Goal: Check status: Check status

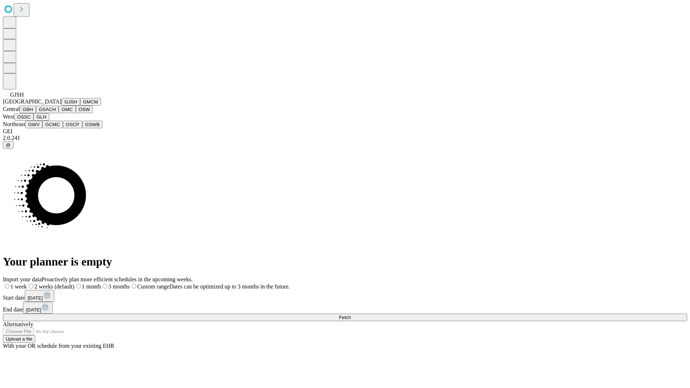
click at [61, 106] on button "GJSH" at bounding box center [70, 102] width 19 height 8
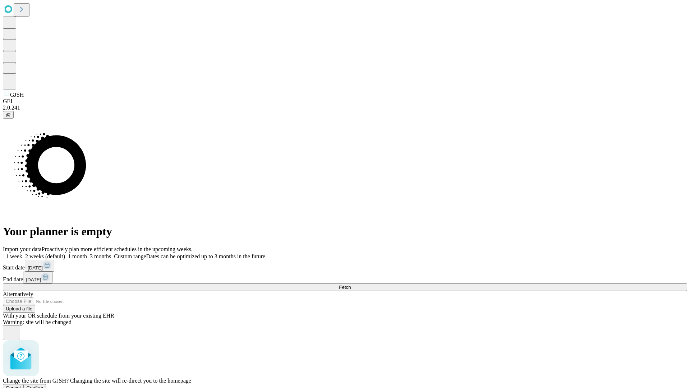
click at [44, 385] on span "Confirm" at bounding box center [35, 387] width 17 height 5
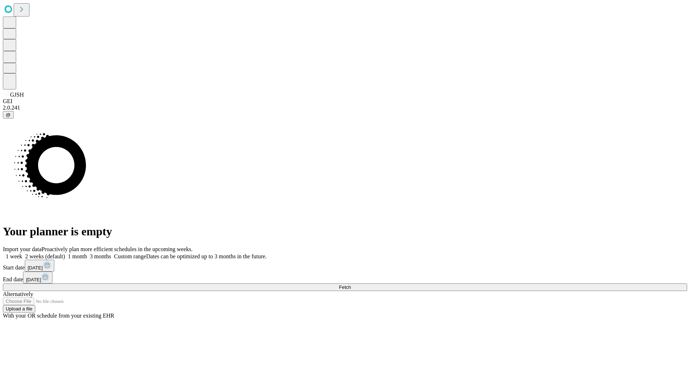
click at [87, 254] on label "1 month" at bounding box center [76, 257] width 22 height 6
click at [351, 285] on span "Fetch" at bounding box center [345, 287] width 12 height 5
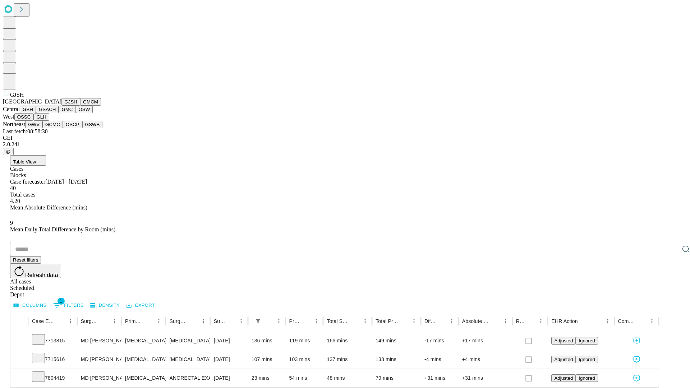
click at [80, 106] on button "GMCM" at bounding box center [90, 102] width 21 height 8
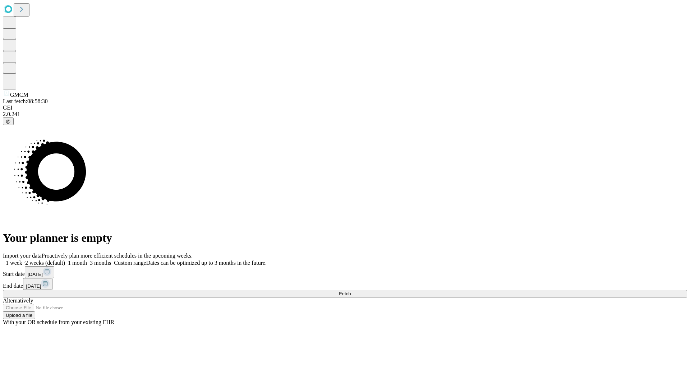
click at [87, 260] on label "1 month" at bounding box center [76, 263] width 22 height 6
click at [351, 291] on span "Fetch" at bounding box center [345, 293] width 12 height 5
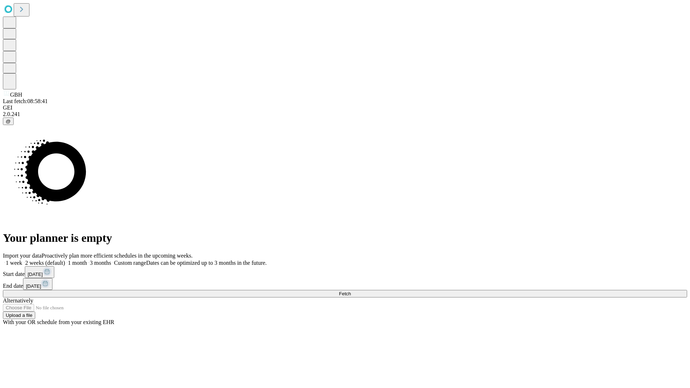
click at [87, 260] on label "1 month" at bounding box center [76, 263] width 22 height 6
click at [351, 291] on span "Fetch" at bounding box center [345, 293] width 12 height 5
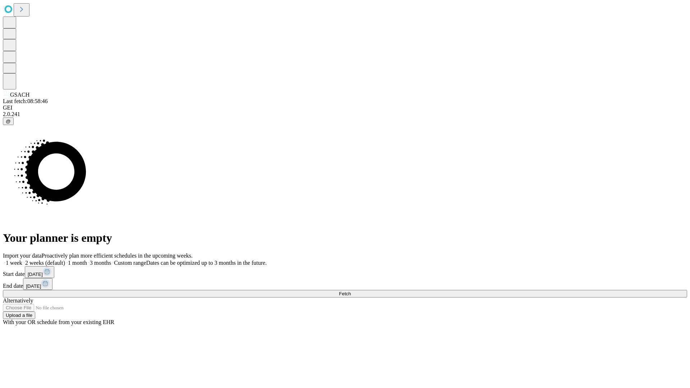
click at [87, 260] on label "1 month" at bounding box center [76, 263] width 22 height 6
click at [351, 291] on span "Fetch" at bounding box center [345, 293] width 12 height 5
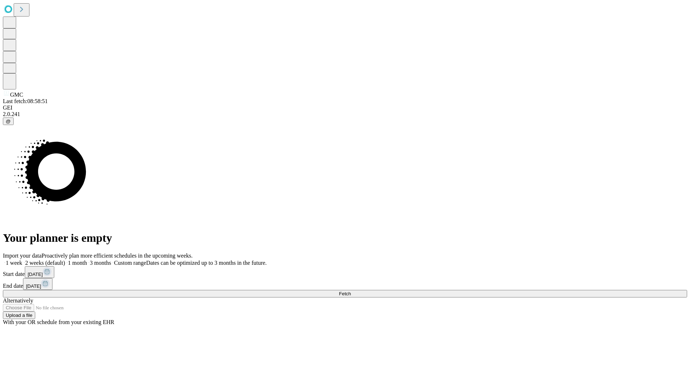
click at [351, 291] on span "Fetch" at bounding box center [345, 293] width 12 height 5
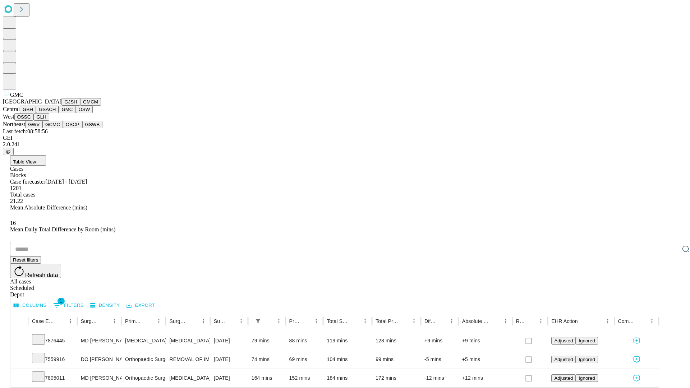
click at [76, 113] on button "OSW" at bounding box center [84, 110] width 17 height 8
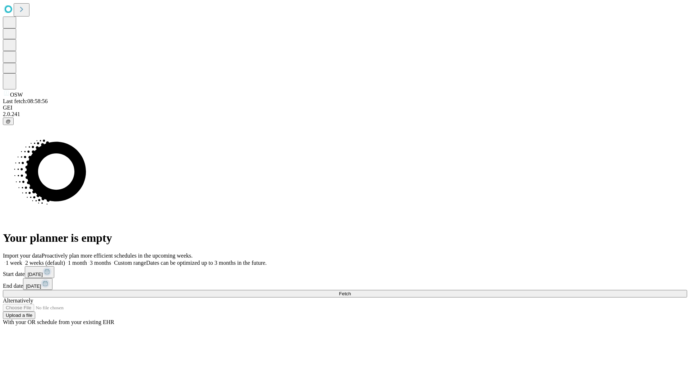
click at [87, 260] on label "1 month" at bounding box center [76, 263] width 22 height 6
click at [351, 291] on span "Fetch" at bounding box center [345, 293] width 12 height 5
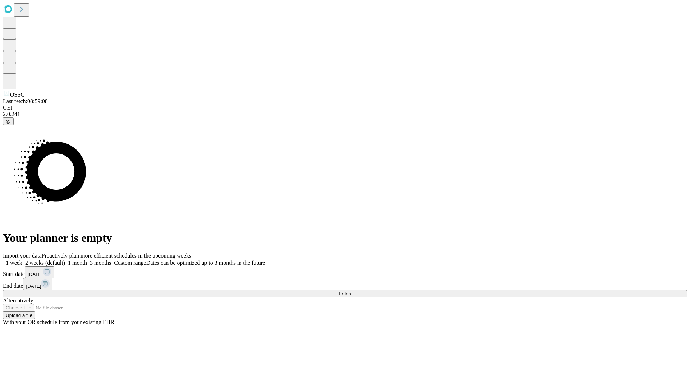
click at [351, 291] on span "Fetch" at bounding box center [345, 293] width 12 height 5
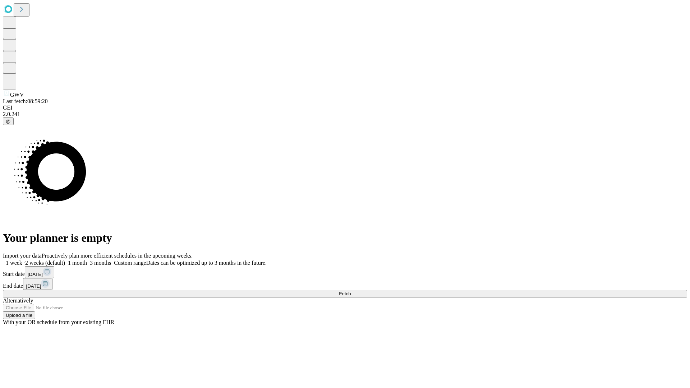
click at [87, 260] on label "1 month" at bounding box center [76, 263] width 22 height 6
click at [351, 291] on span "Fetch" at bounding box center [345, 293] width 12 height 5
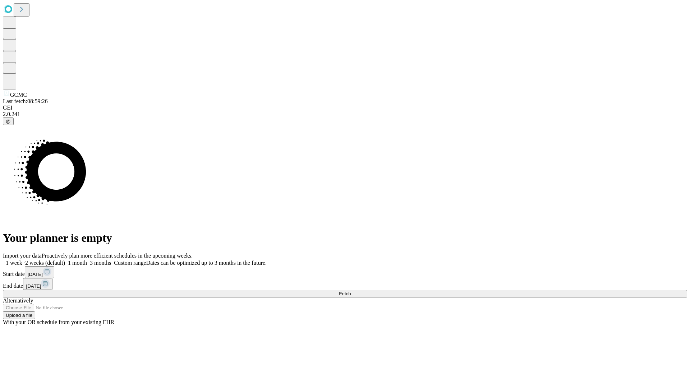
click at [87, 260] on label "1 month" at bounding box center [76, 263] width 22 height 6
click at [351, 291] on span "Fetch" at bounding box center [345, 293] width 12 height 5
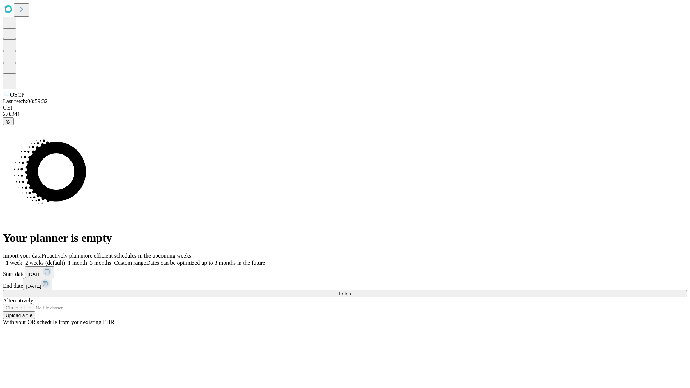
click at [351, 291] on span "Fetch" at bounding box center [345, 293] width 12 height 5
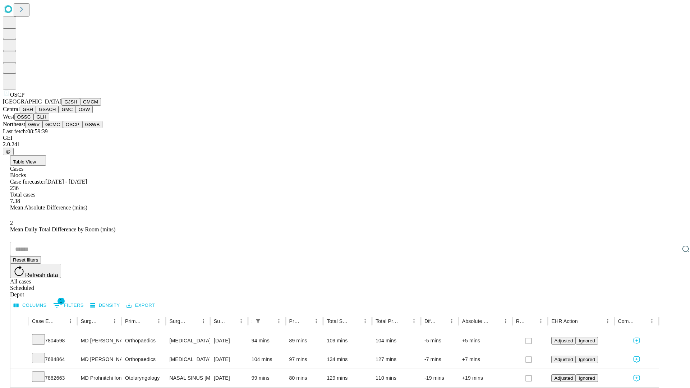
click at [82, 128] on button "GSWB" at bounding box center [92, 125] width 20 height 8
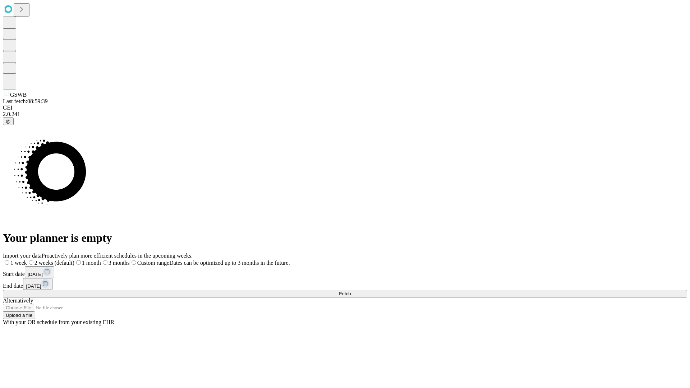
click at [351, 291] on span "Fetch" at bounding box center [345, 293] width 12 height 5
